Goal: Task Accomplishment & Management: Complete application form

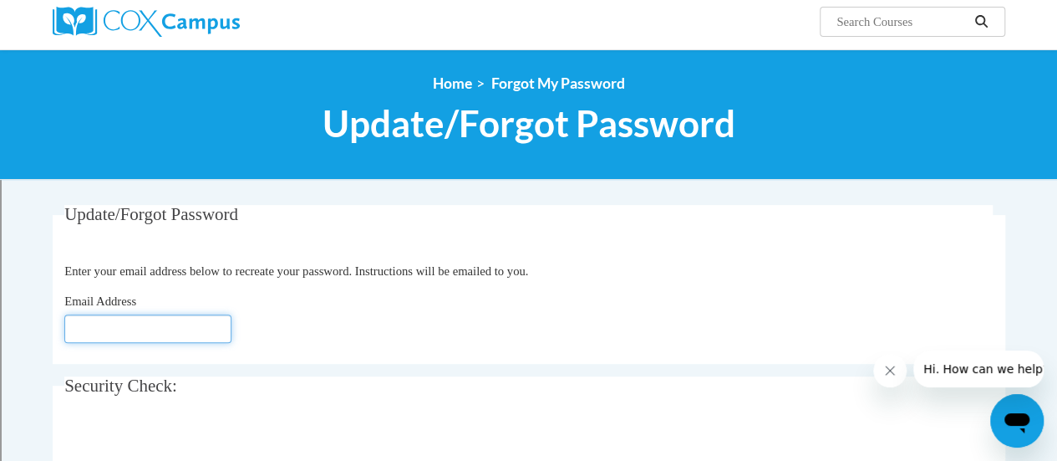
click at [133, 333] on input "Email Address" at bounding box center [147, 328] width 167 height 28
type input "[PERSON_NAME][EMAIL_ADDRESS][PERSON_NAME][DOMAIN_NAME]"
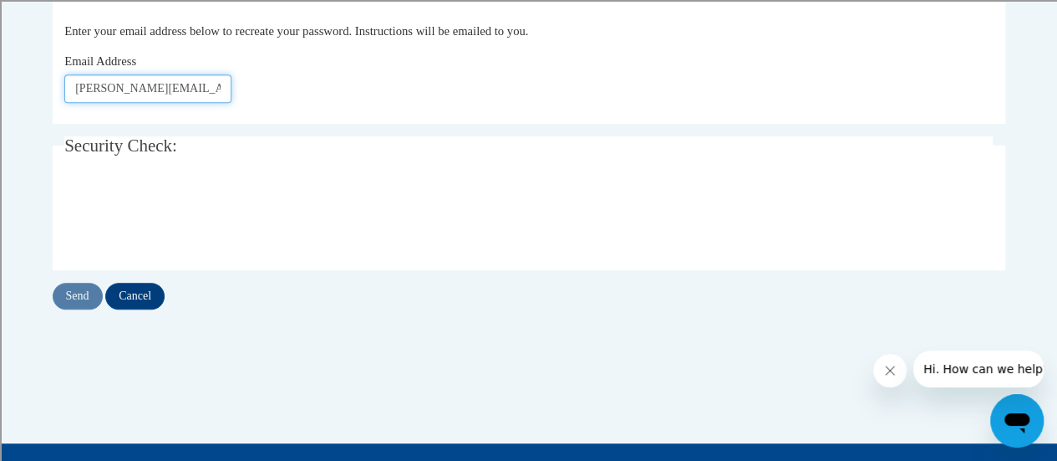
scroll to position [372, 0]
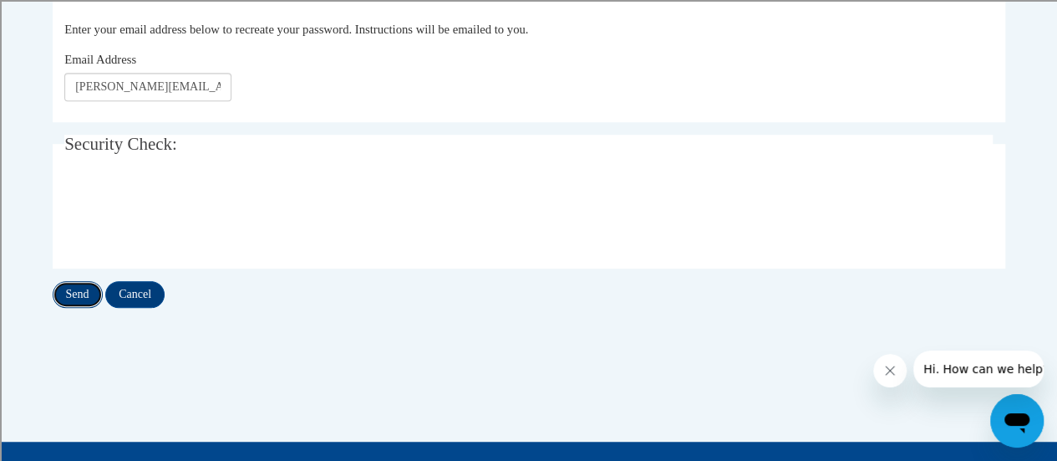
click at [74, 299] on input "Send" at bounding box center [78, 294] width 50 height 27
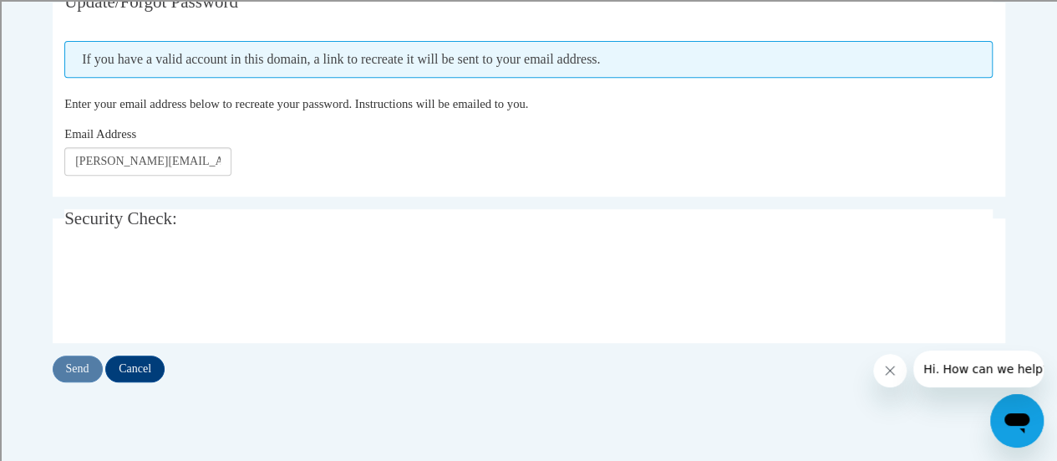
scroll to position [343, 0]
click at [85, 370] on input "Send" at bounding box center [78, 368] width 50 height 27
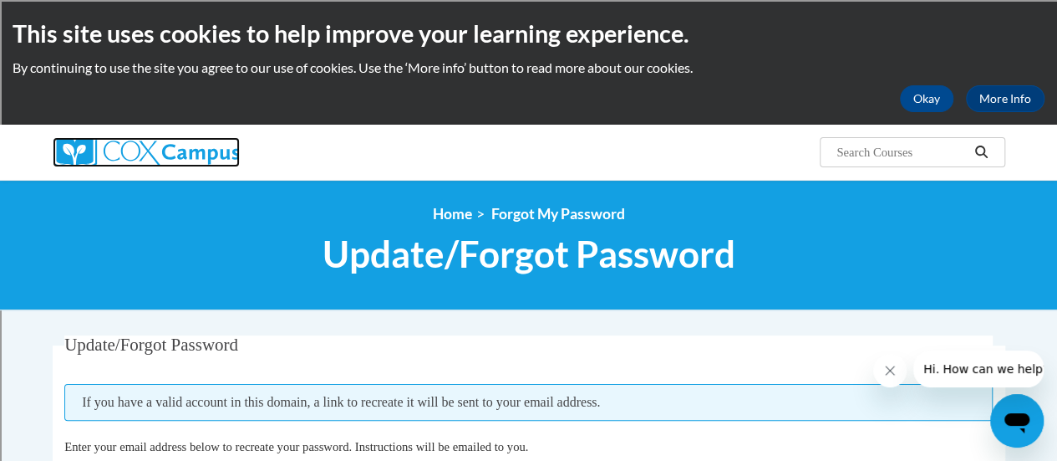
click at [160, 157] on img at bounding box center [146, 152] width 187 height 30
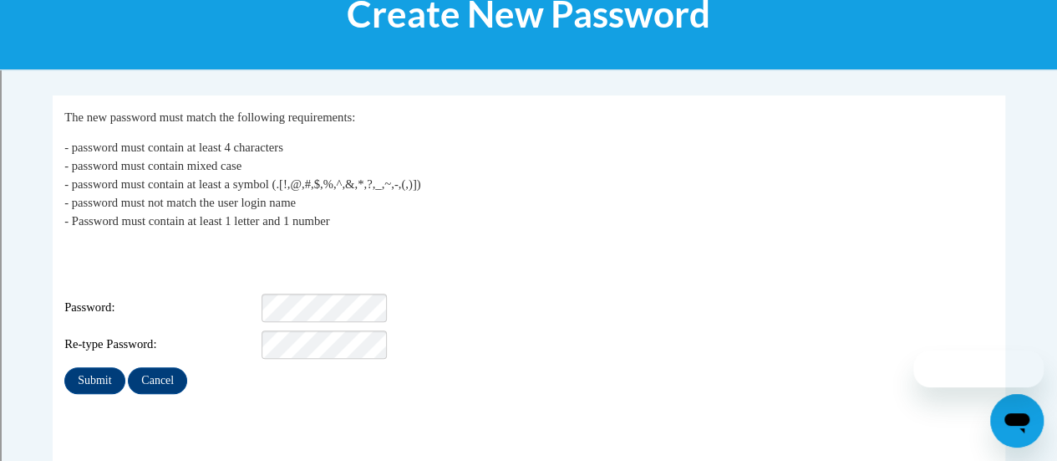
scroll to position [268, 0]
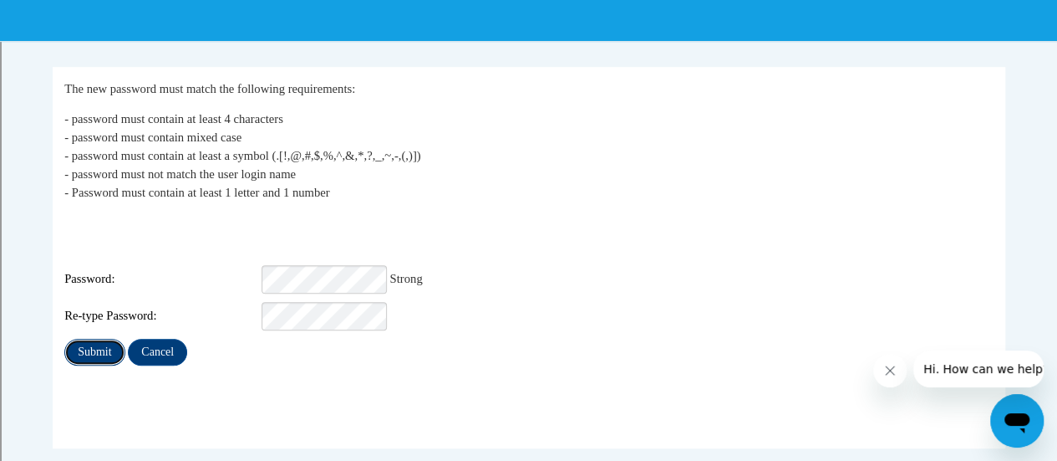
click at [92, 338] on input "Submit" at bounding box center [94, 351] width 60 height 27
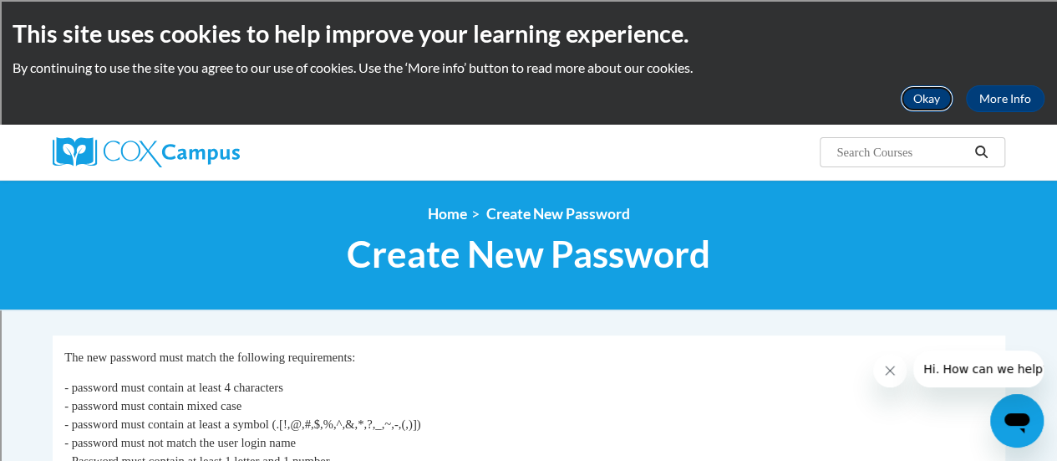
click at [931, 102] on button "Okay" at bounding box center [926, 98] width 53 height 27
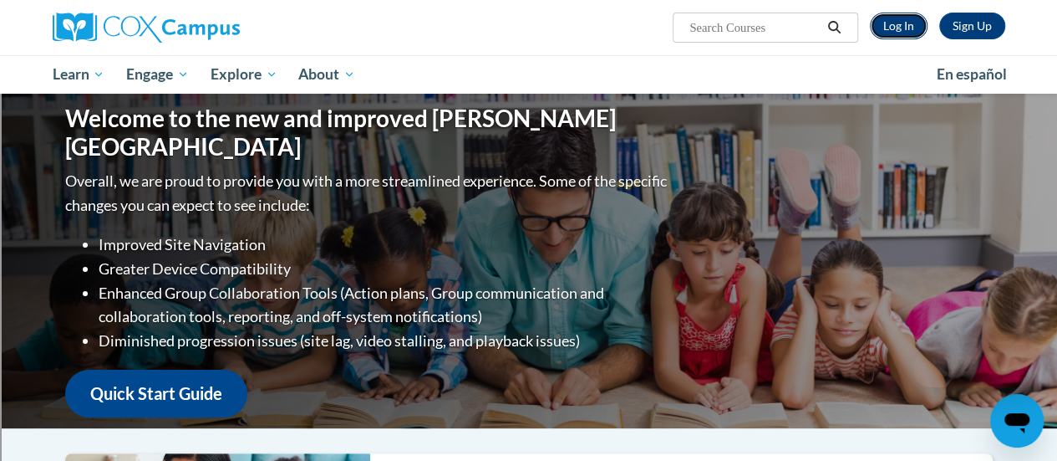
click at [903, 25] on link "Log In" at bounding box center [899, 26] width 58 height 27
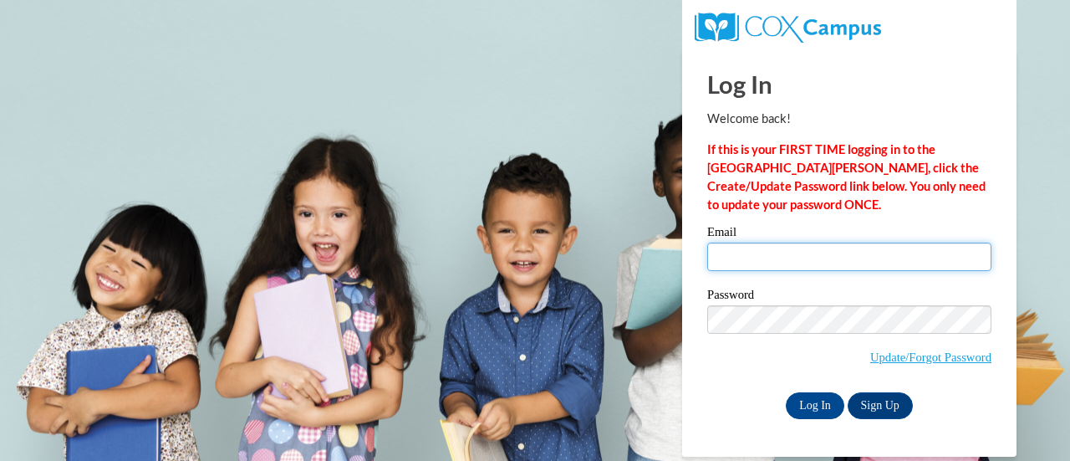
click at [777, 256] on input "Email" at bounding box center [849, 256] width 284 height 28
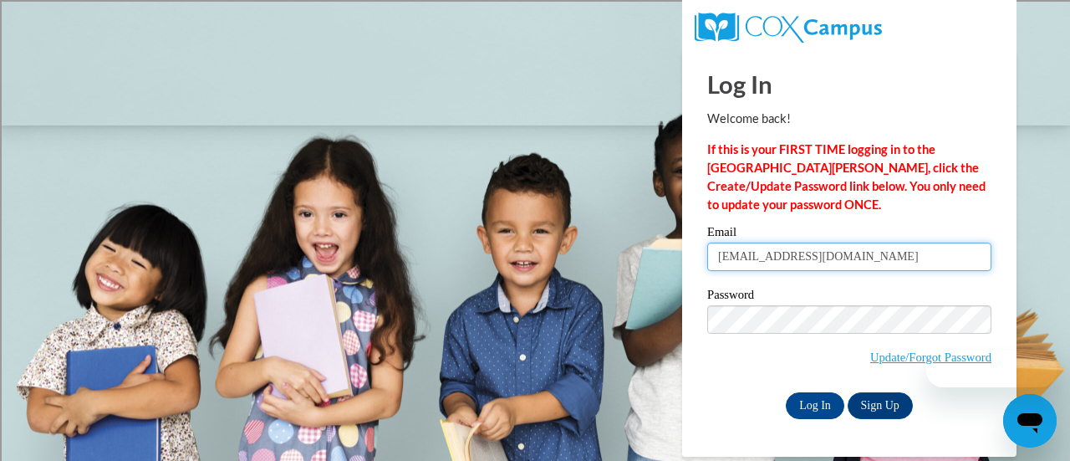
type input "[PERSON_NAME][EMAIL_ADDRESS][PERSON_NAME][DOMAIN_NAME]"
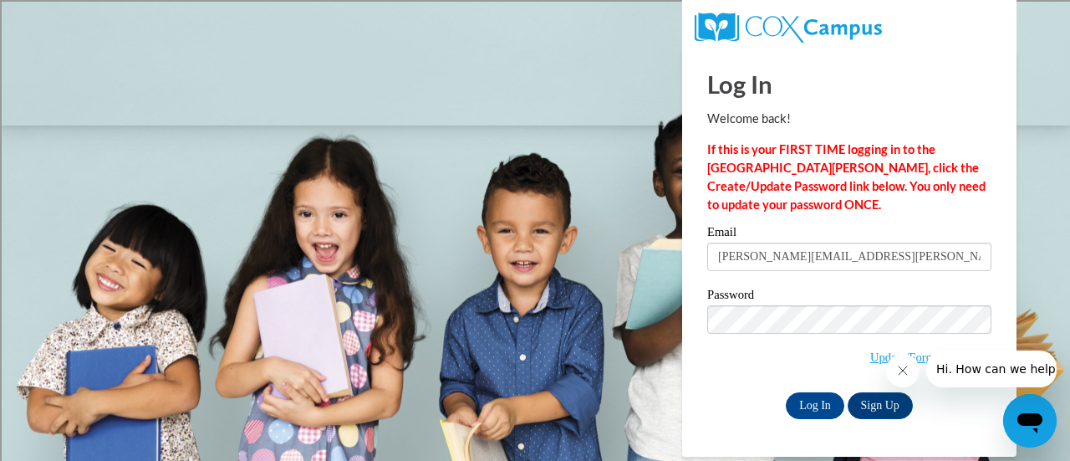
click at [737, 399] on div "Log In Sign Up" at bounding box center [849, 405] width 284 height 27
click at [814, 405] on input "Log In" at bounding box center [815, 405] width 59 height 27
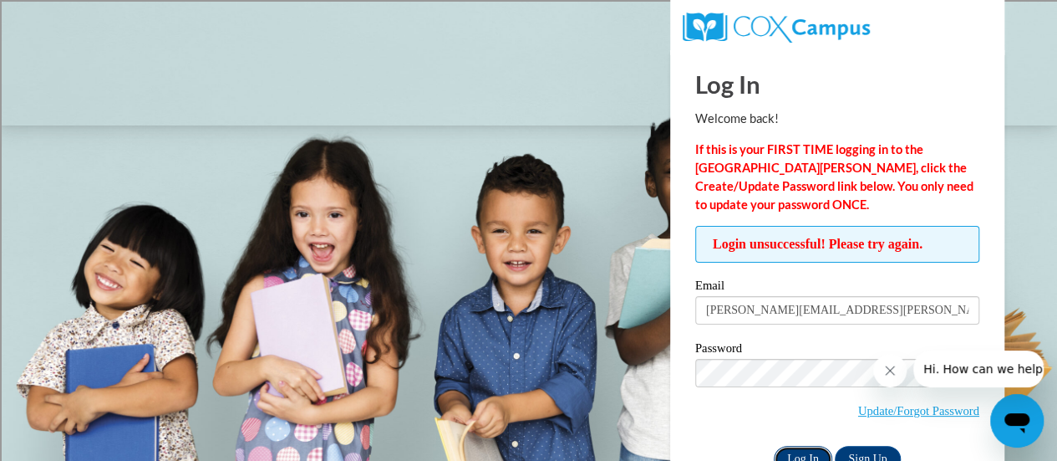
click at [802, 456] on input "Log In" at bounding box center [803, 458] width 59 height 27
click at [800, 459] on input "Log In" at bounding box center [803, 458] width 59 height 27
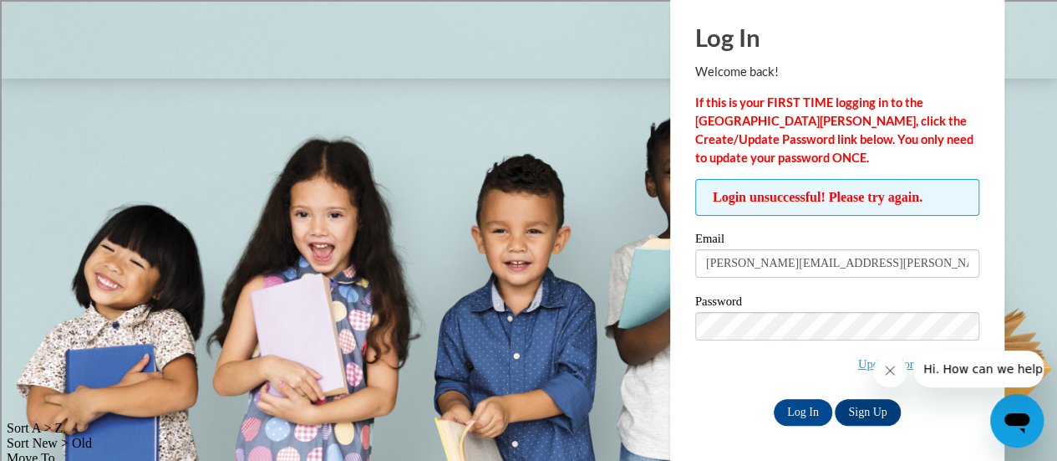
scroll to position [47, 0]
click at [885, 373] on icon "Close message from company" at bounding box center [889, 370] width 13 height 13
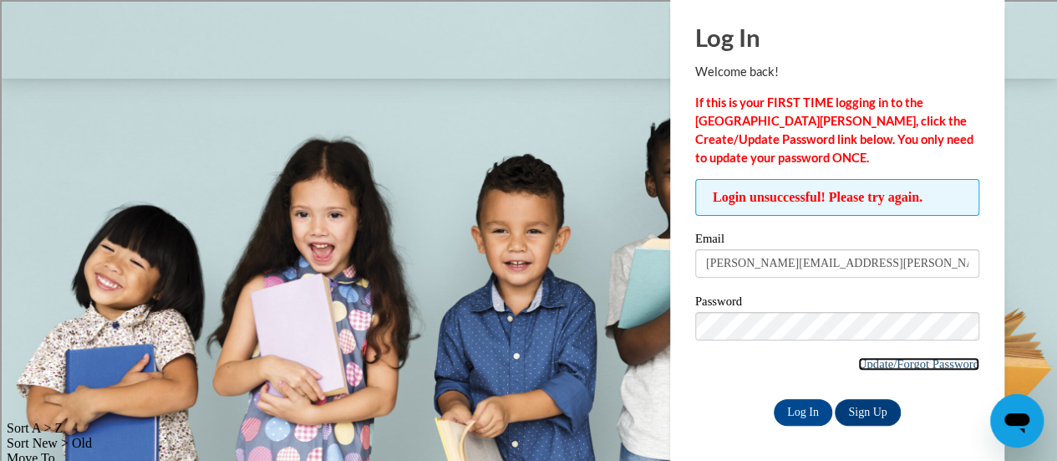
click at [926, 362] on link "Update/Forgot Password" at bounding box center [918, 363] width 121 height 13
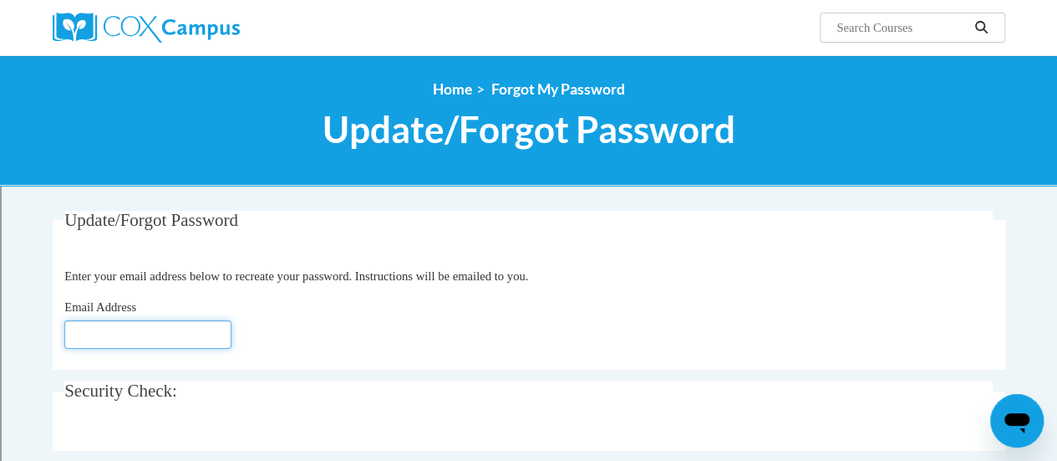
click at [183, 333] on input "Email Address" at bounding box center [147, 334] width 167 height 28
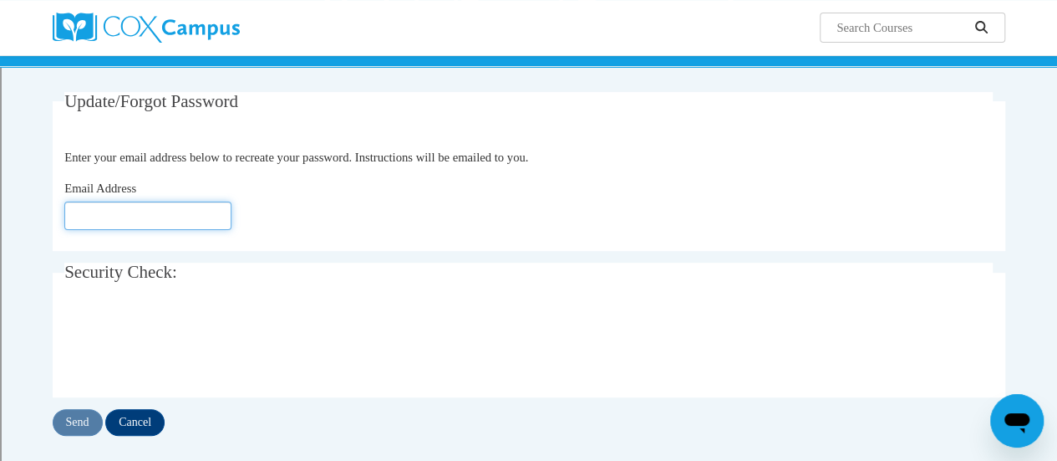
scroll to position [143, 0]
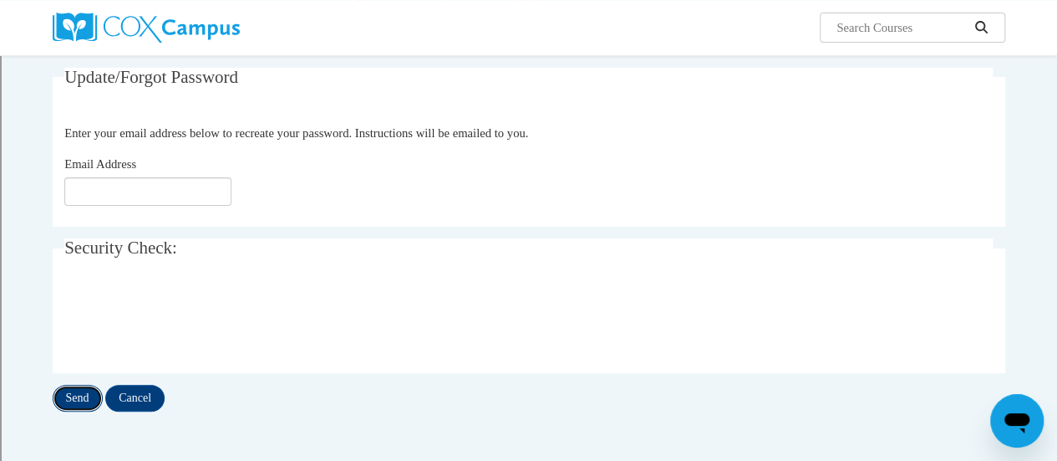
click at [84, 403] on input "Send" at bounding box center [78, 397] width 50 height 27
type input "[PERSON_NAME][EMAIL_ADDRESS][DOMAIN_NAME]"
click at [80, 396] on input "Send" at bounding box center [78, 397] width 50 height 27
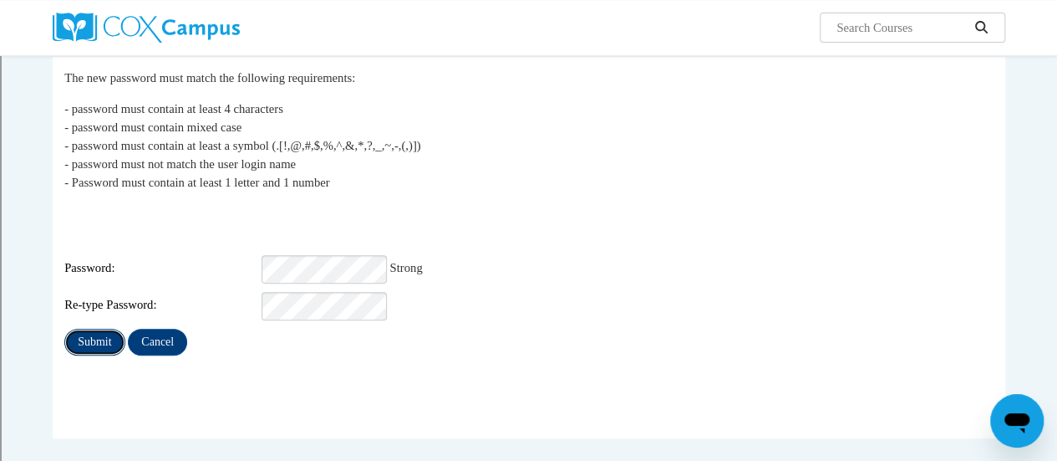
click at [90, 328] on input "Submit" at bounding box center [94, 341] width 60 height 27
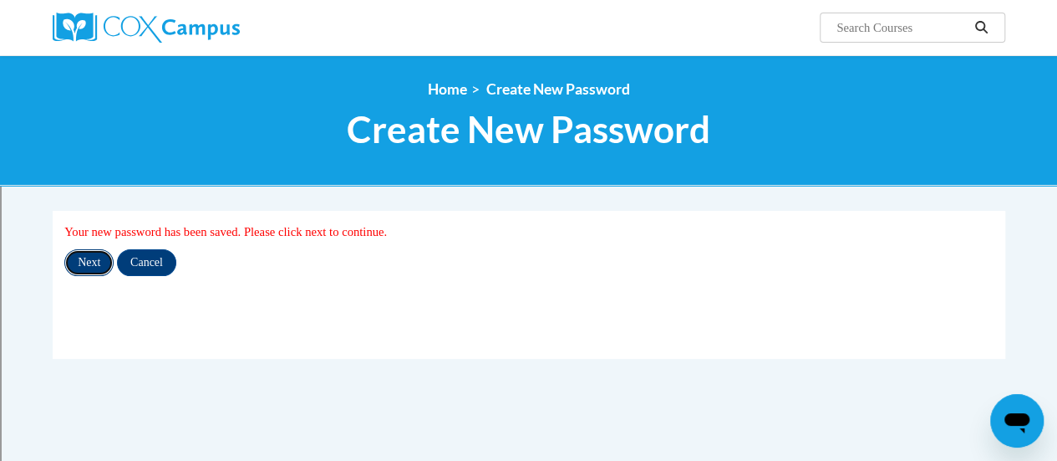
click at [93, 261] on input "Next" at bounding box center [88, 262] width 49 height 27
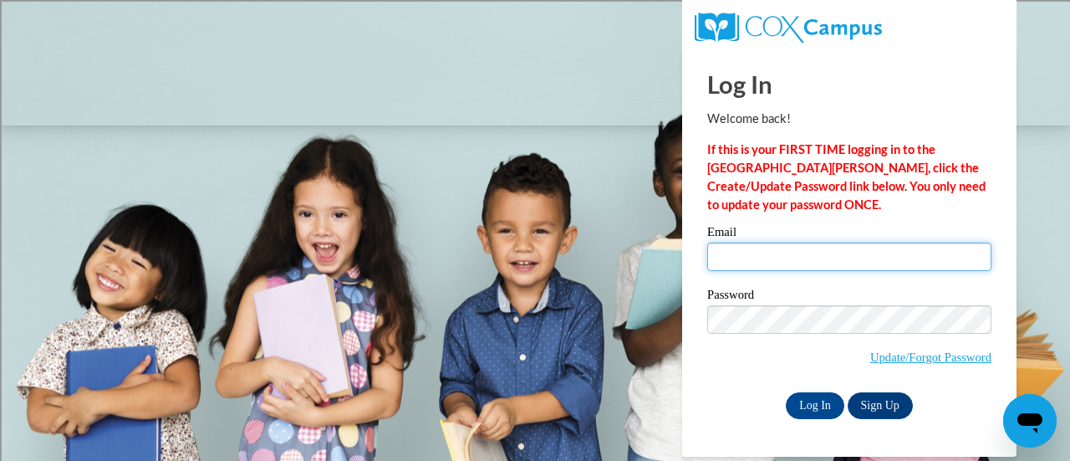
type input "lisa.moeller@rusd.org"
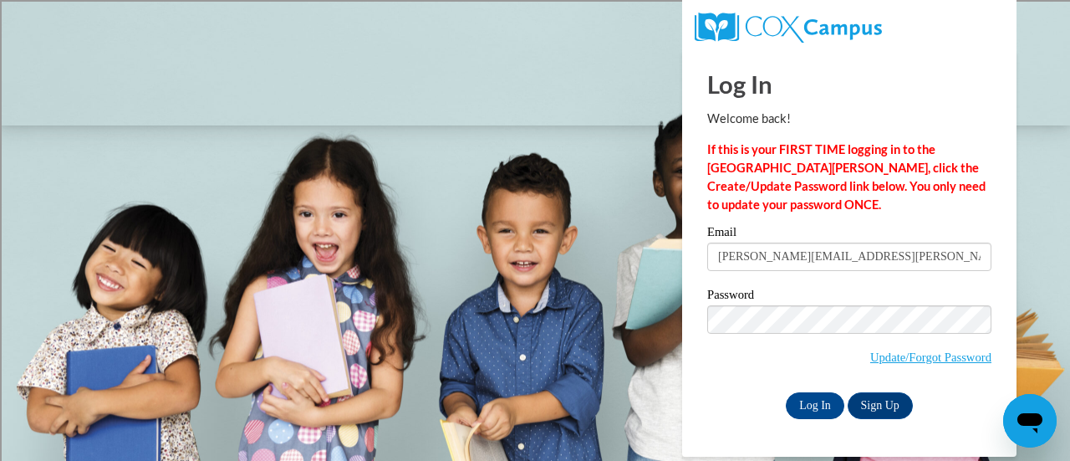
click at [735, 399] on div "Log In Sign Up" at bounding box center [849, 405] width 284 height 27
click at [812, 416] on input "Log In" at bounding box center [815, 405] width 59 height 27
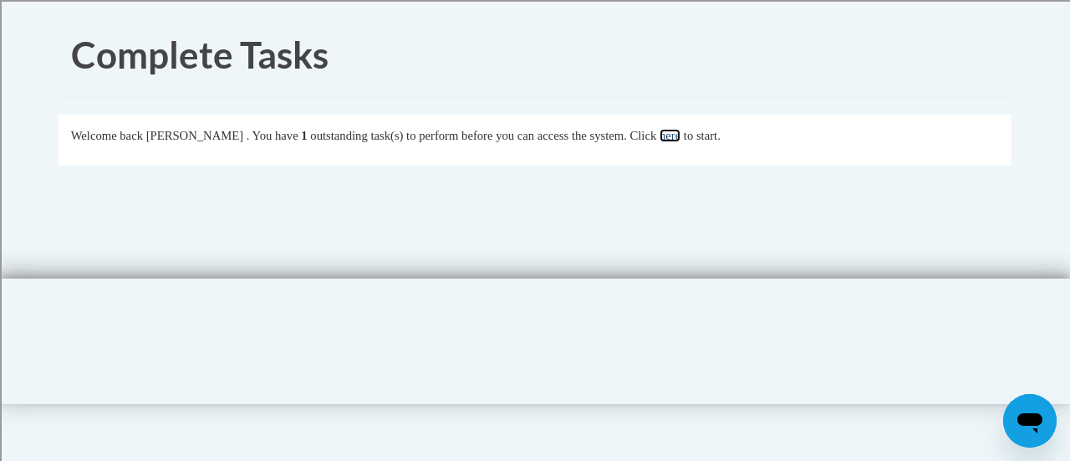
click at [680, 137] on link "here" at bounding box center [669, 135] width 21 height 13
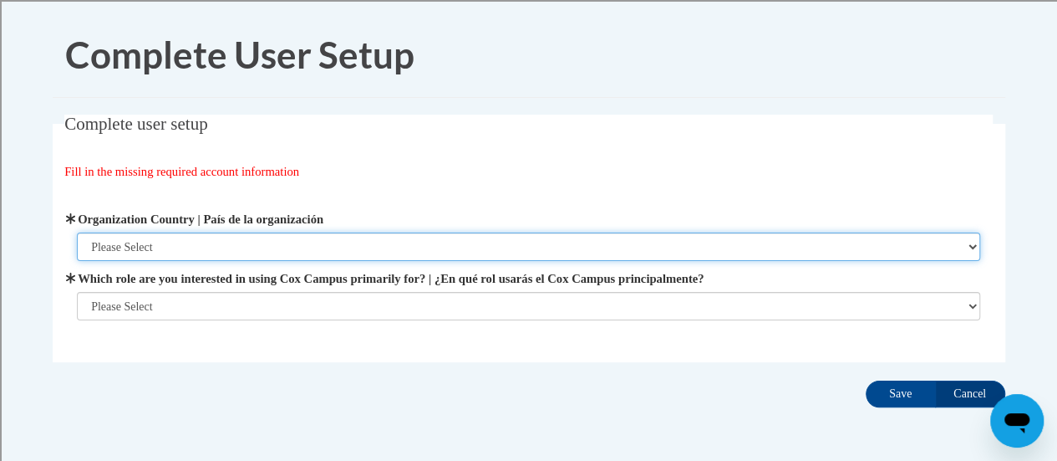
click at [241, 247] on select "Please Select United States | Estados Unidos Outside of the United States | Fue…" at bounding box center [528, 246] width 903 height 28
select select "ad49bcad-a171-4b2e-b99c-48b446064914"
click at [77, 232] on select "Please Select United States | Estados Unidos Outside of the United States | Fue…" at bounding box center [528, 246] width 903 height 28
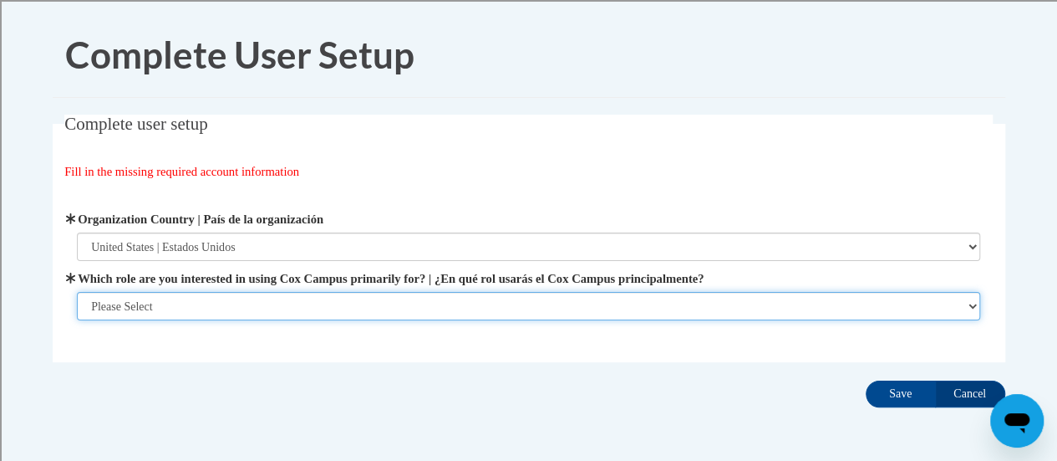
click at [229, 301] on select "Please Select College/University | Colegio/Universidad Community/Nonprofit Part…" at bounding box center [528, 306] width 903 height 28
select select "fbf2d438-af2f-41f8-98f1-81c410e29de3"
click at [77, 320] on select "Please Select College/University | Colegio/Universidad Community/Nonprofit Part…" at bounding box center [528, 306] width 903 height 28
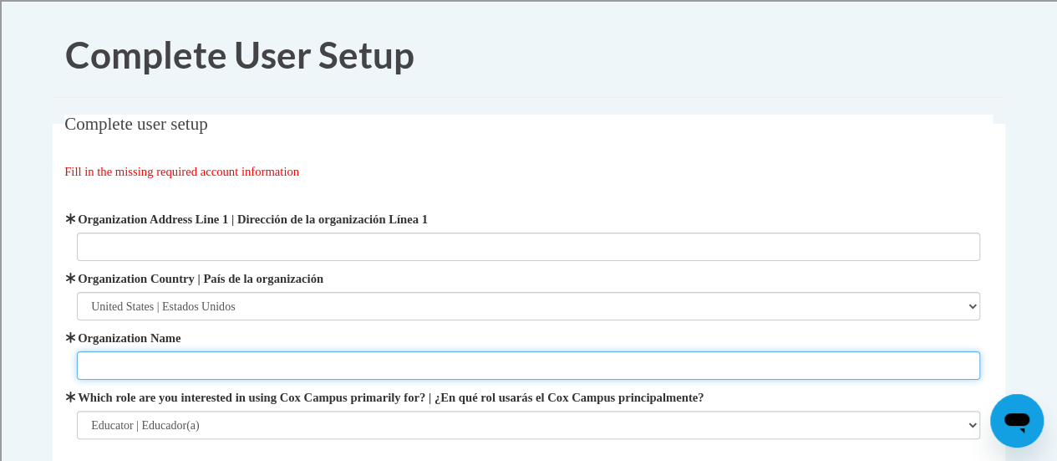
click at [266, 363] on input "Organization Name" at bounding box center [528, 365] width 903 height 28
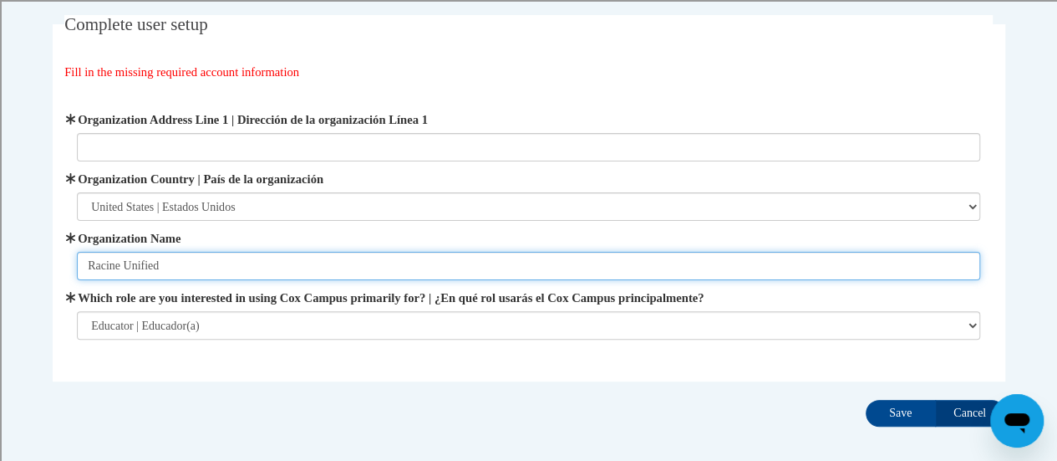
scroll to position [183, 0]
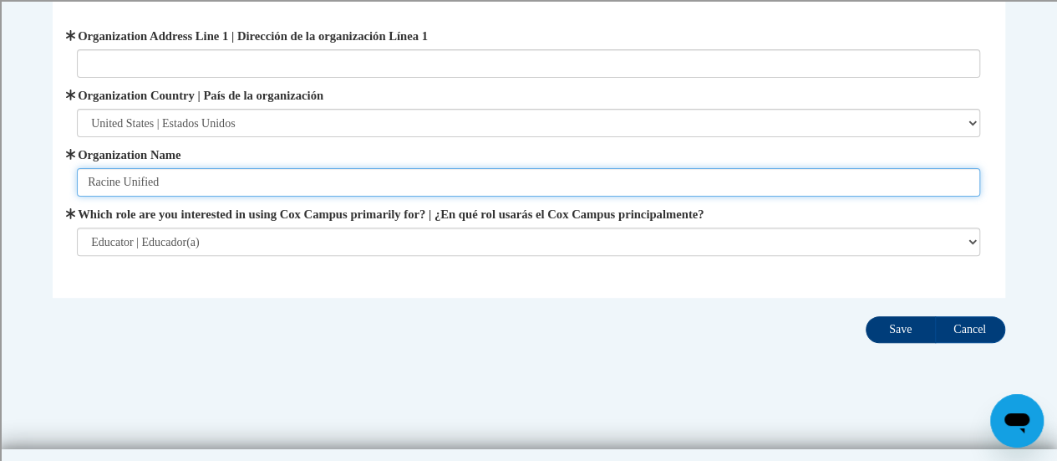
type input "Racine Unified"
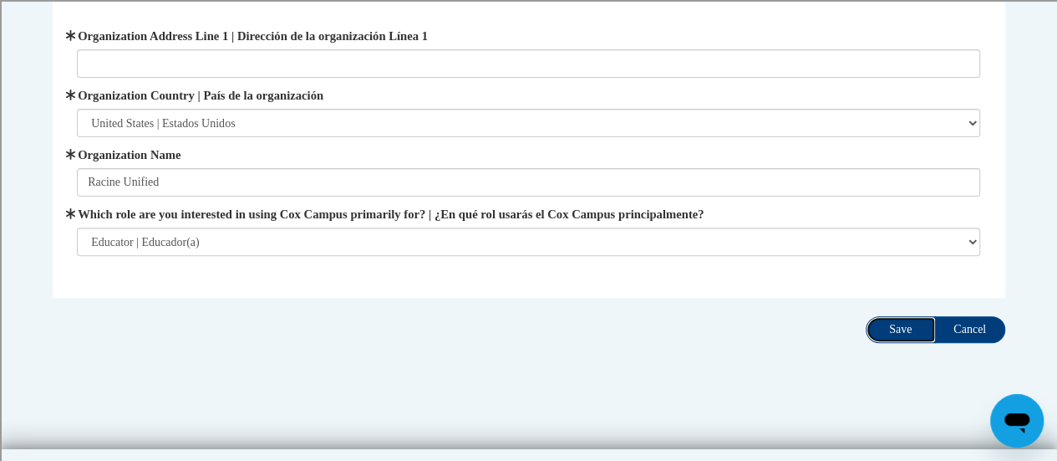
click at [899, 328] on input "Save" at bounding box center [901, 329] width 70 height 27
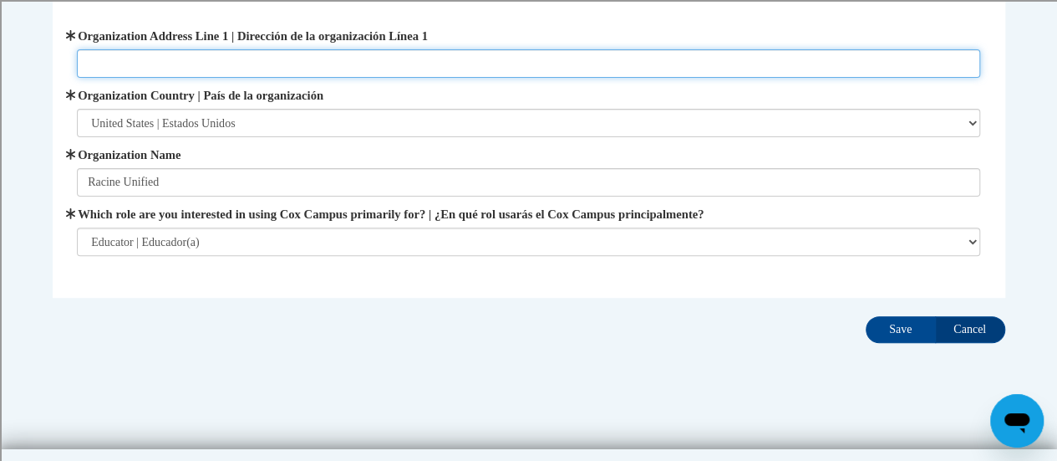
click at [242, 63] on input "Organization Address Line 1 | Dirección de la organización Línea 1" at bounding box center [528, 63] width 903 height 28
type input "Racine, WI"
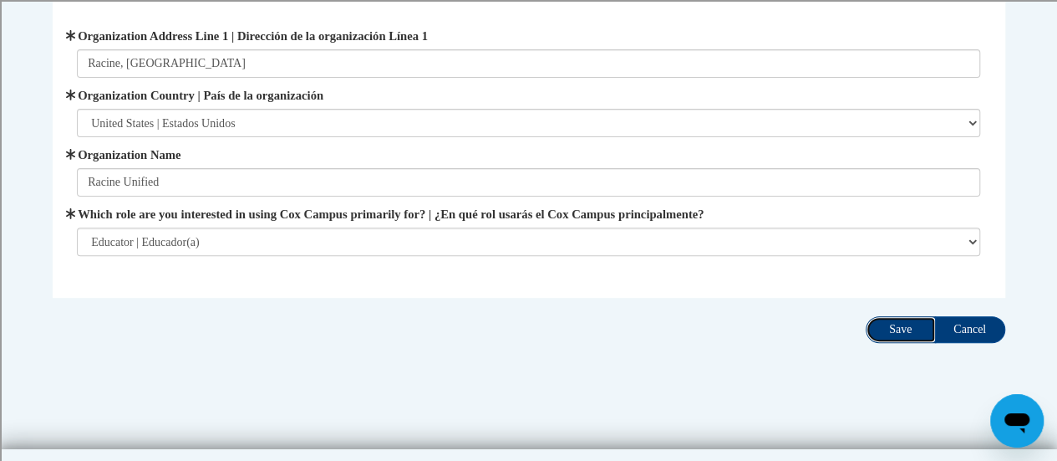
click at [901, 321] on input "Save" at bounding box center [901, 329] width 70 height 27
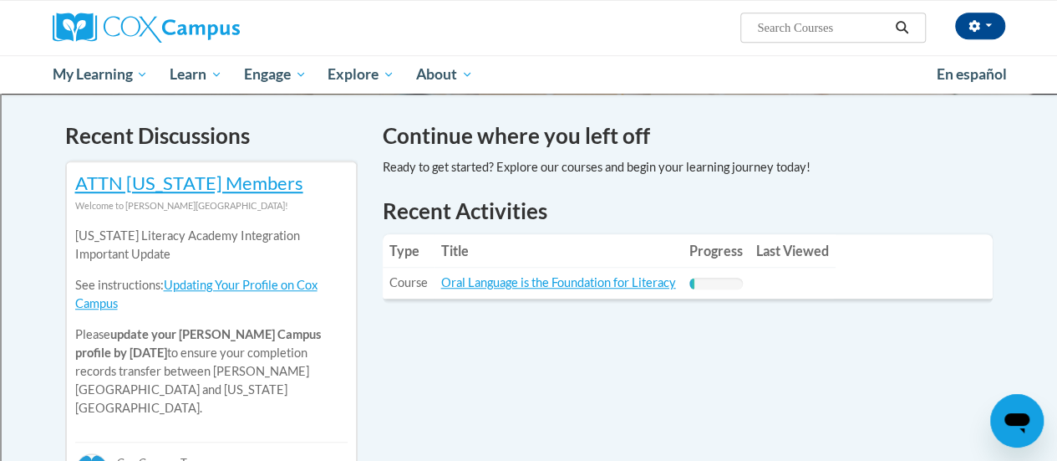
scroll to position [493, 0]
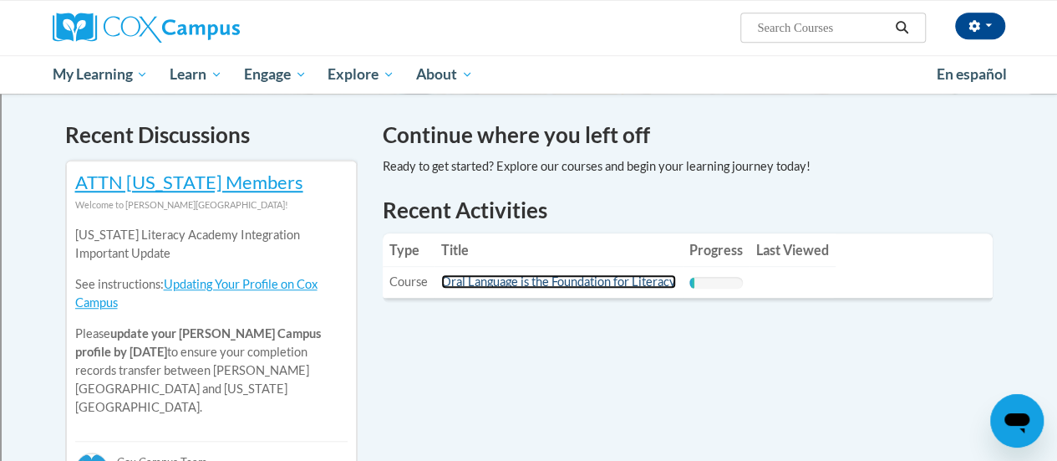
click at [528, 283] on link "Oral Language is the Foundation for Literacy" at bounding box center [558, 281] width 235 height 14
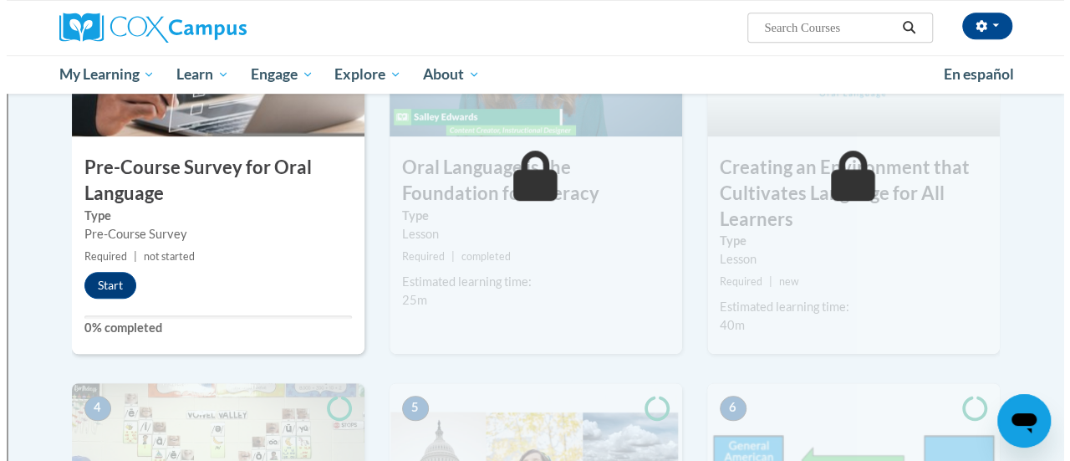
scroll to position [517, 0]
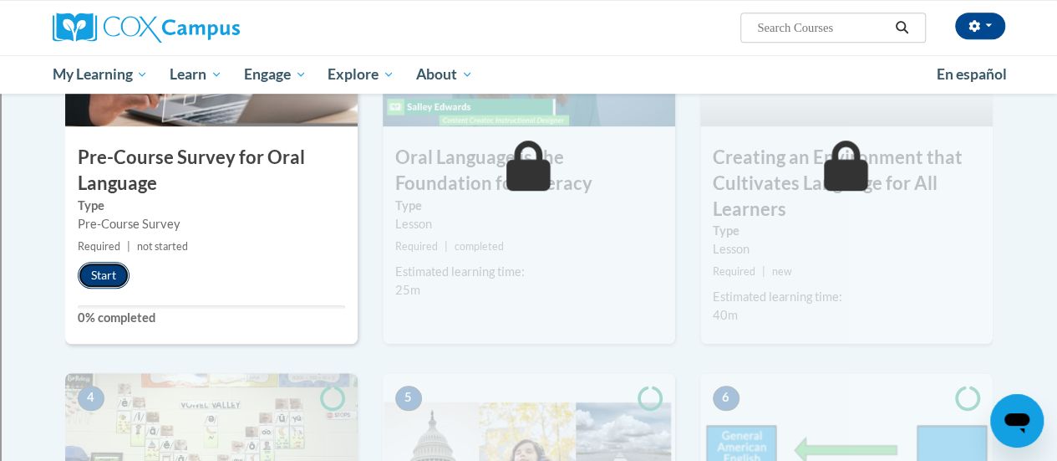
click at [104, 275] on button "Start" at bounding box center [104, 275] width 52 height 27
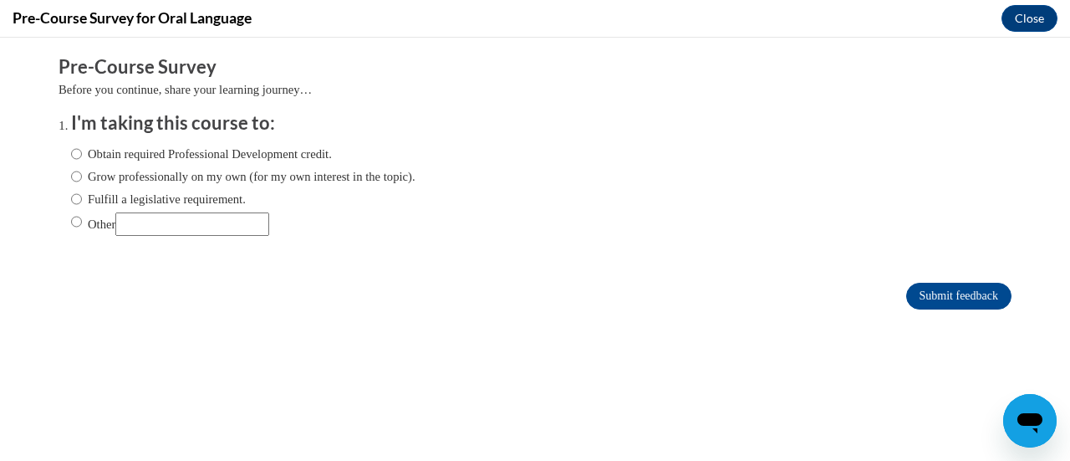
scroll to position [0, 0]
click at [71, 228] on input "Other" at bounding box center [76, 221] width 11 height 18
radio input "true"
click at [935, 298] on input "Submit feedback" at bounding box center [958, 295] width 105 height 27
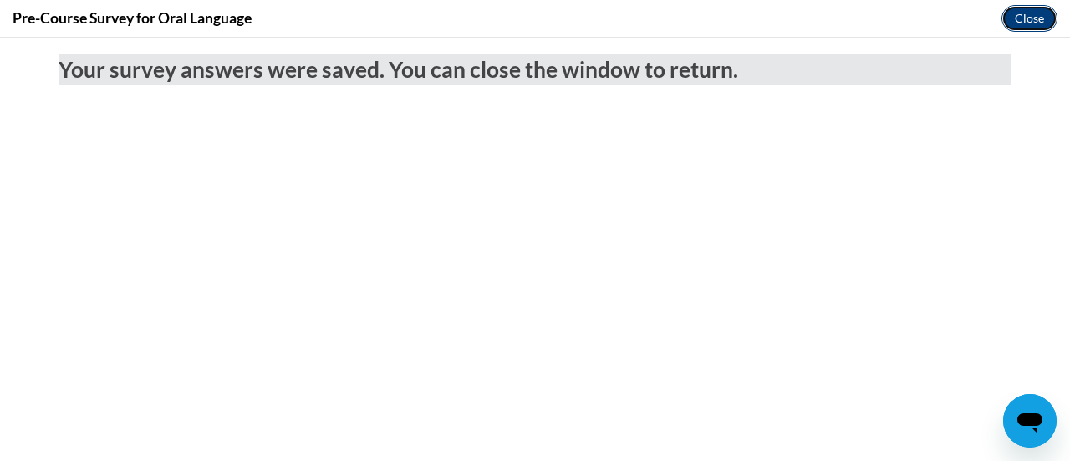
click at [1029, 15] on button "Close" at bounding box center [1029, 18] width 56 height 27
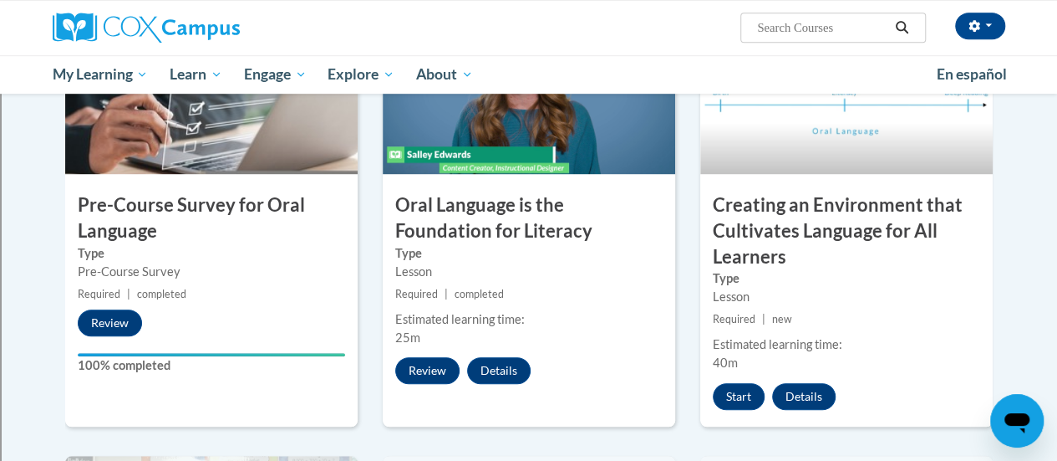
scroll to position [468, 0]
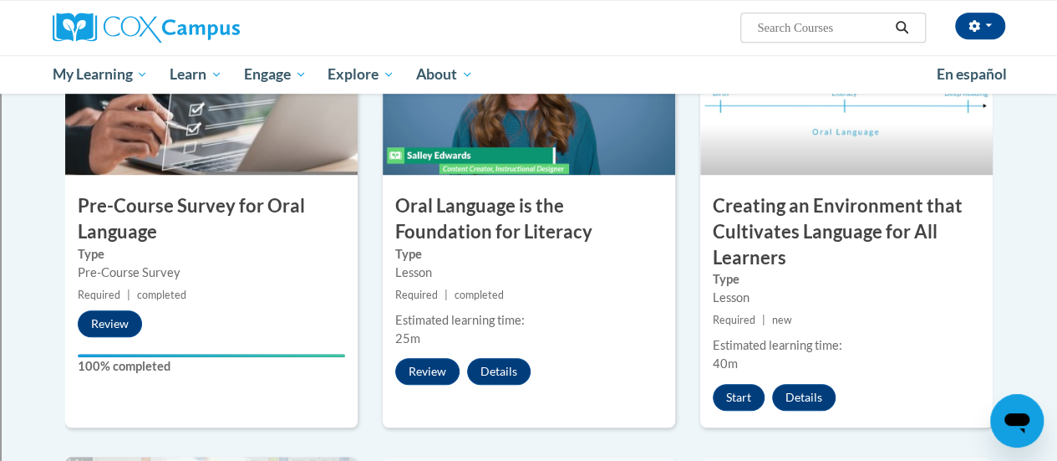
click at [522, 252] on label "Type" at bounding box center [528, 254] width 267 height 18
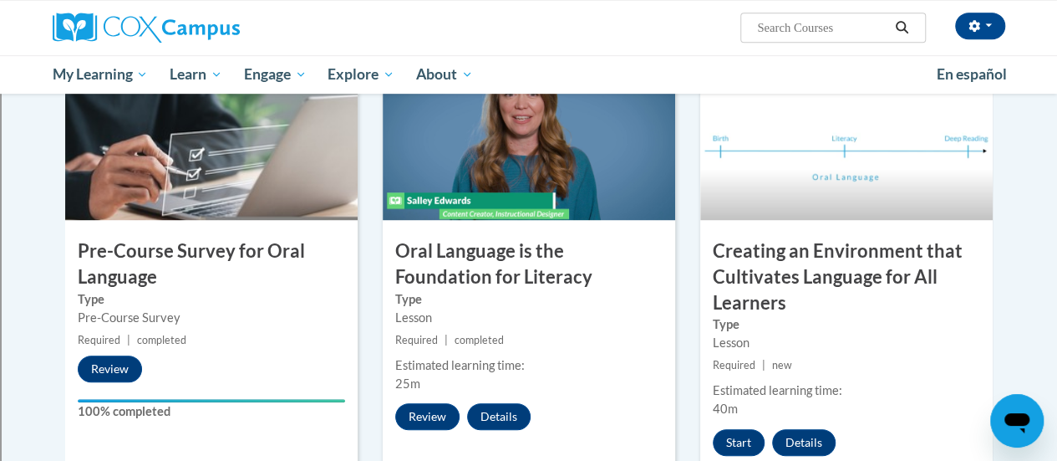
scroll to position [344, 0]
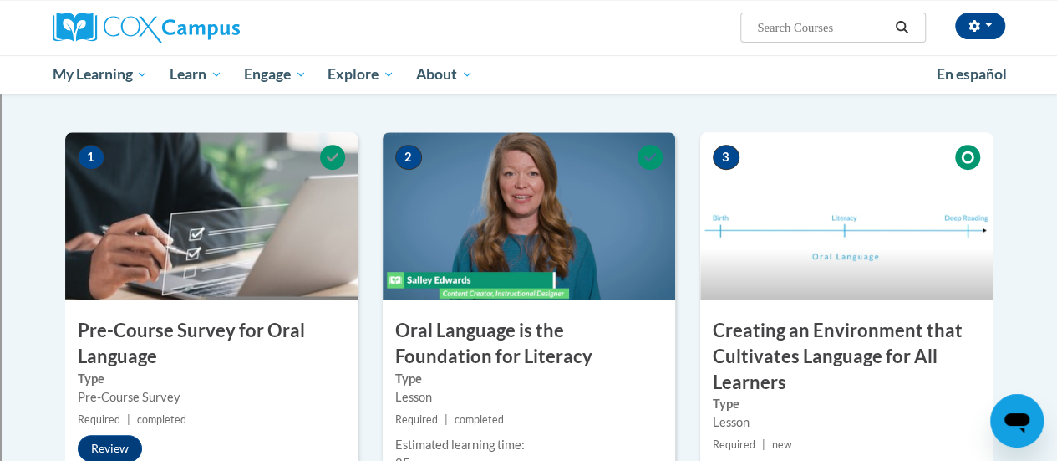
click at [511, 197] on img at bounding box center [529, 215] width 293 height 167
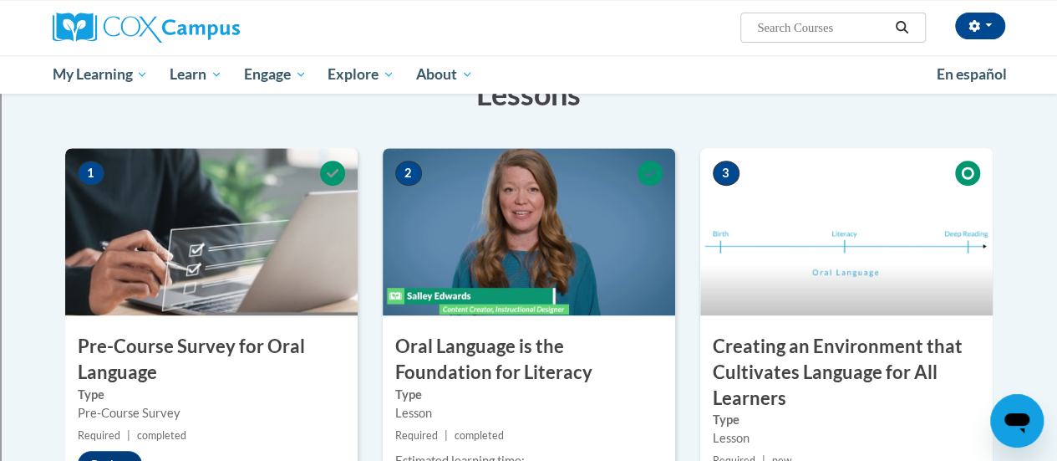
scroll to position [326, 0]
